Goal: Task Accomplishment & Management: Use online tool/utility

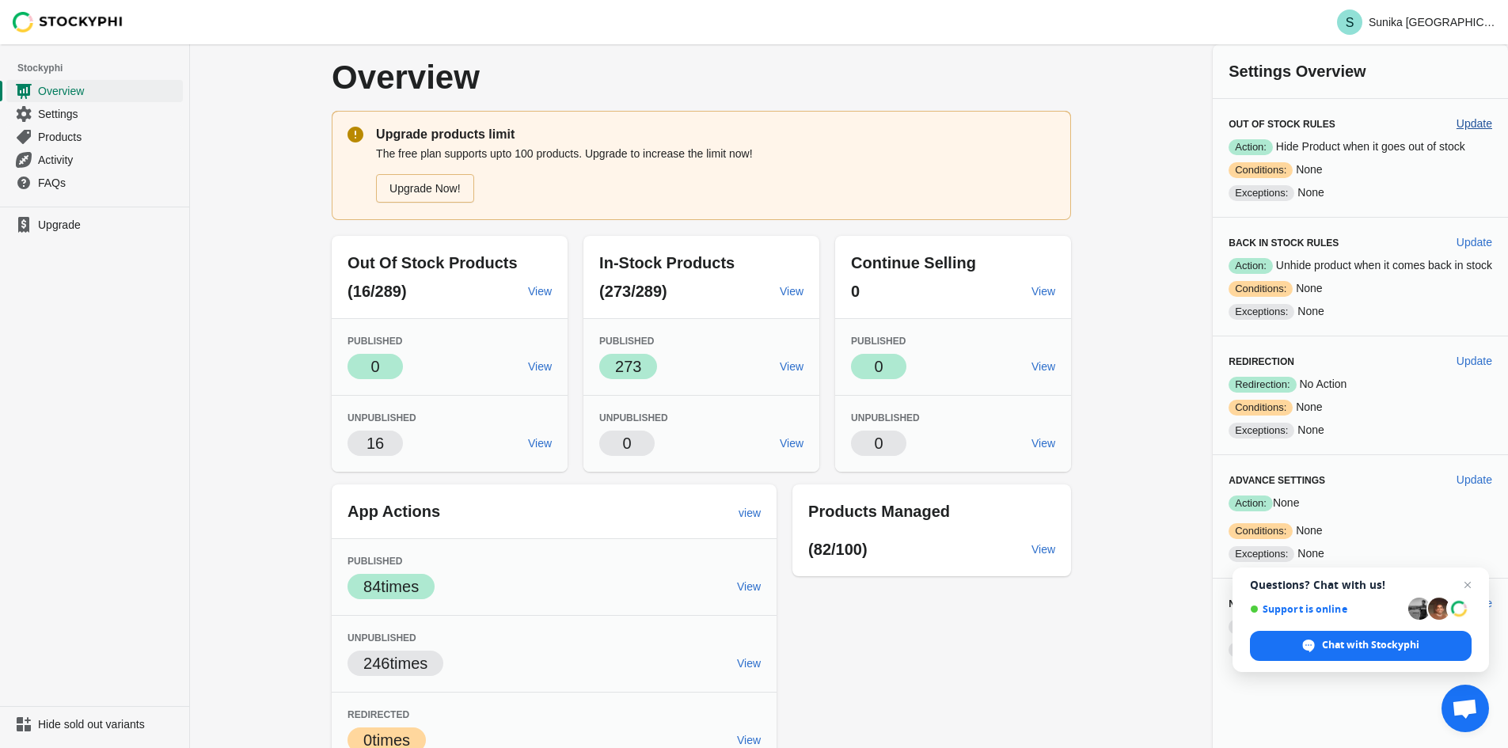
click at [1466, 131] on button "Update" at bounding box center [1474, 123] width 48 height 28
select select "hours"
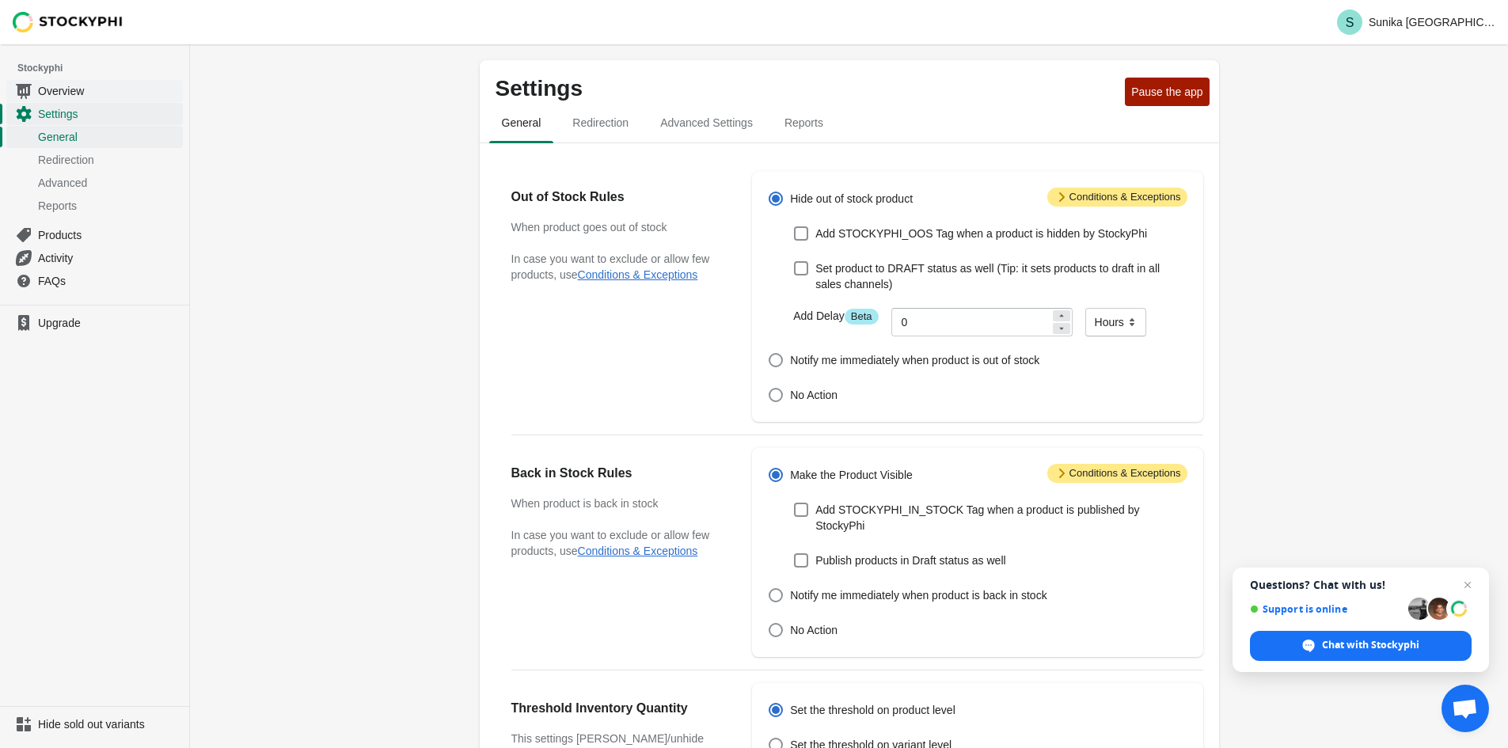
click at [59, 92] on span "Overview" at bounding box center [109, 91] width 142 height 16
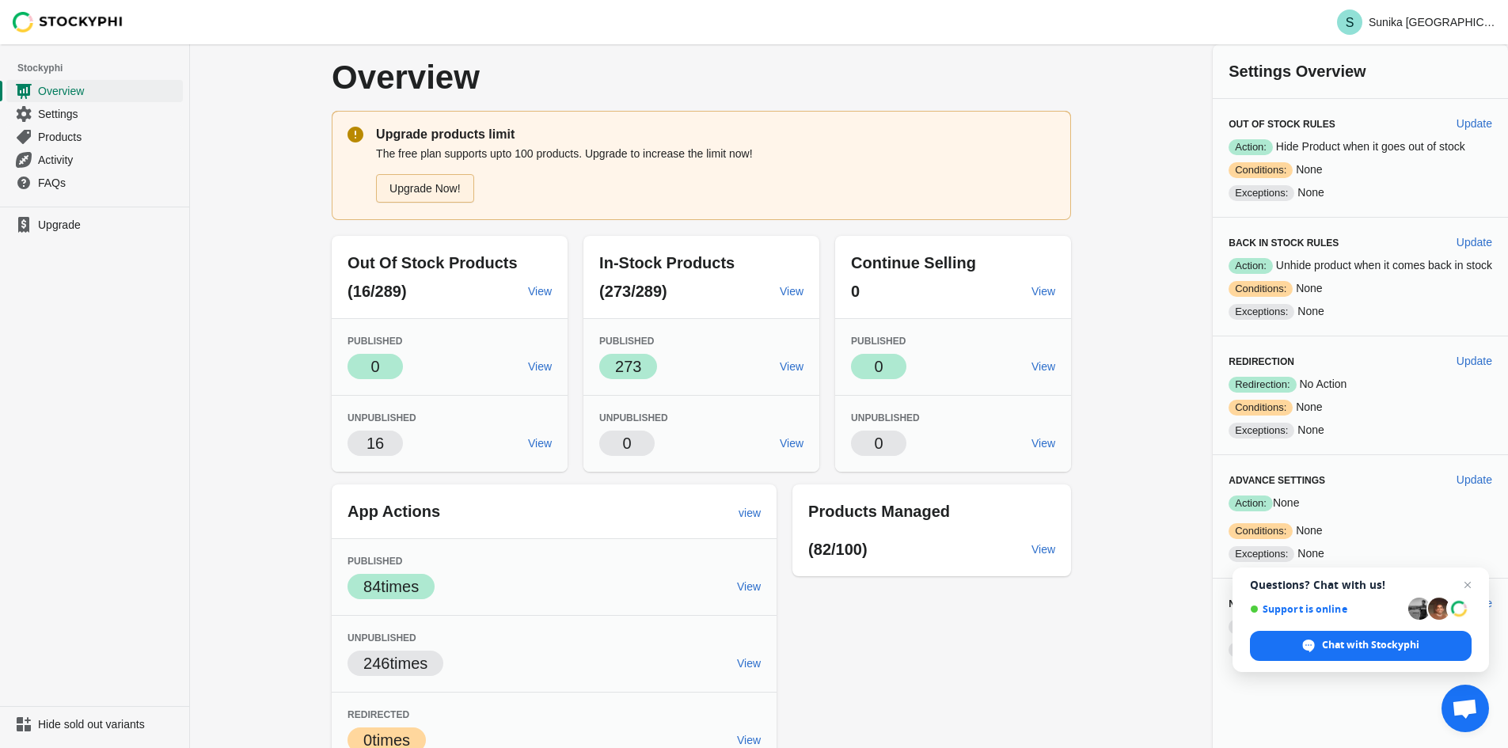
click at [444, 199] on link "Upgrade Now!" at bounding box center [425, 188] width 98 height 28
click at [72, 139] on span "Products" at bounding box center [109, 137] width 142 height 16
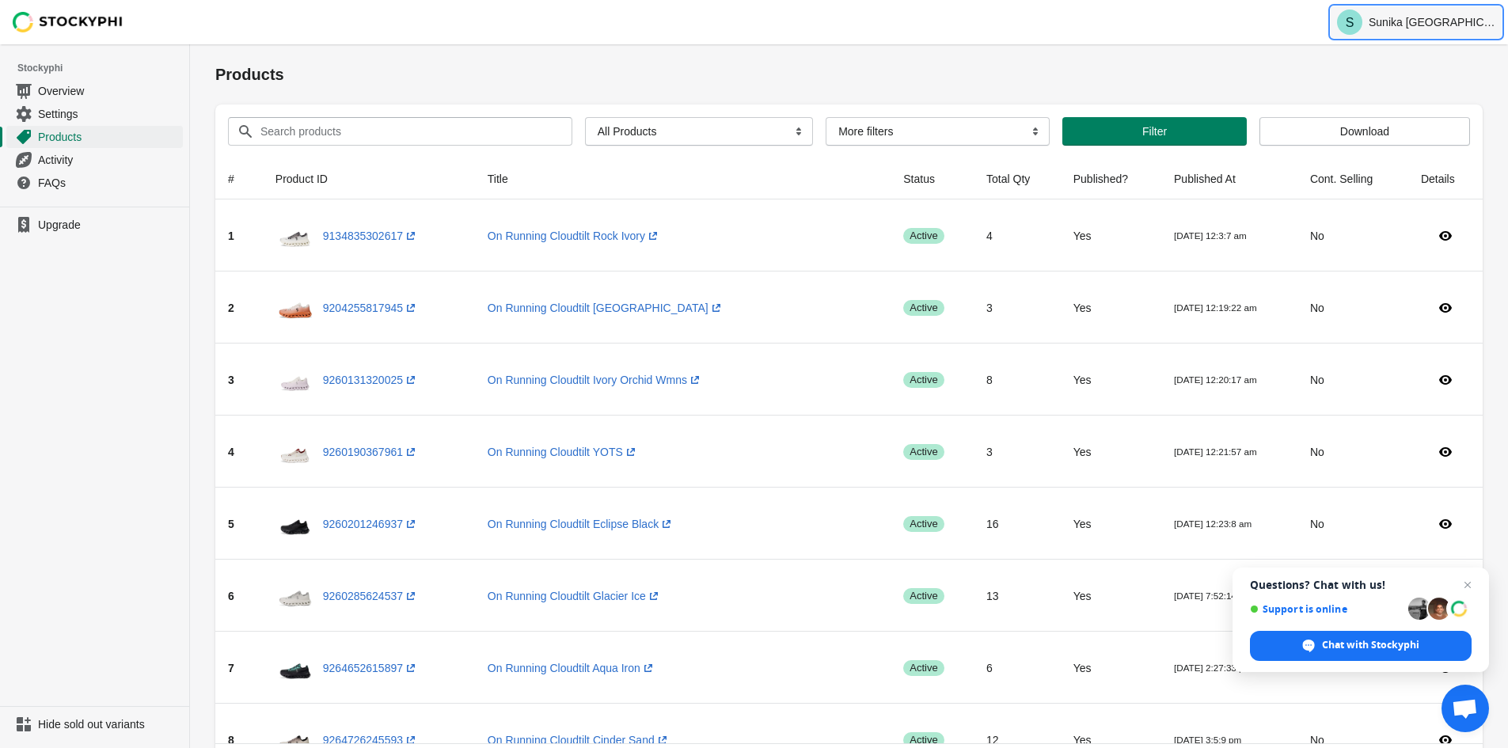
click at [1434, 12] on button "S Sunika [GEOGRAPHIC_DATA]" at bounding box center [1415, 22] width 171 height 32
click at [70, 15] on img at bounding box center [68, 22] width 111 height 21
